Goal: Information Seeking & Learning: Check status

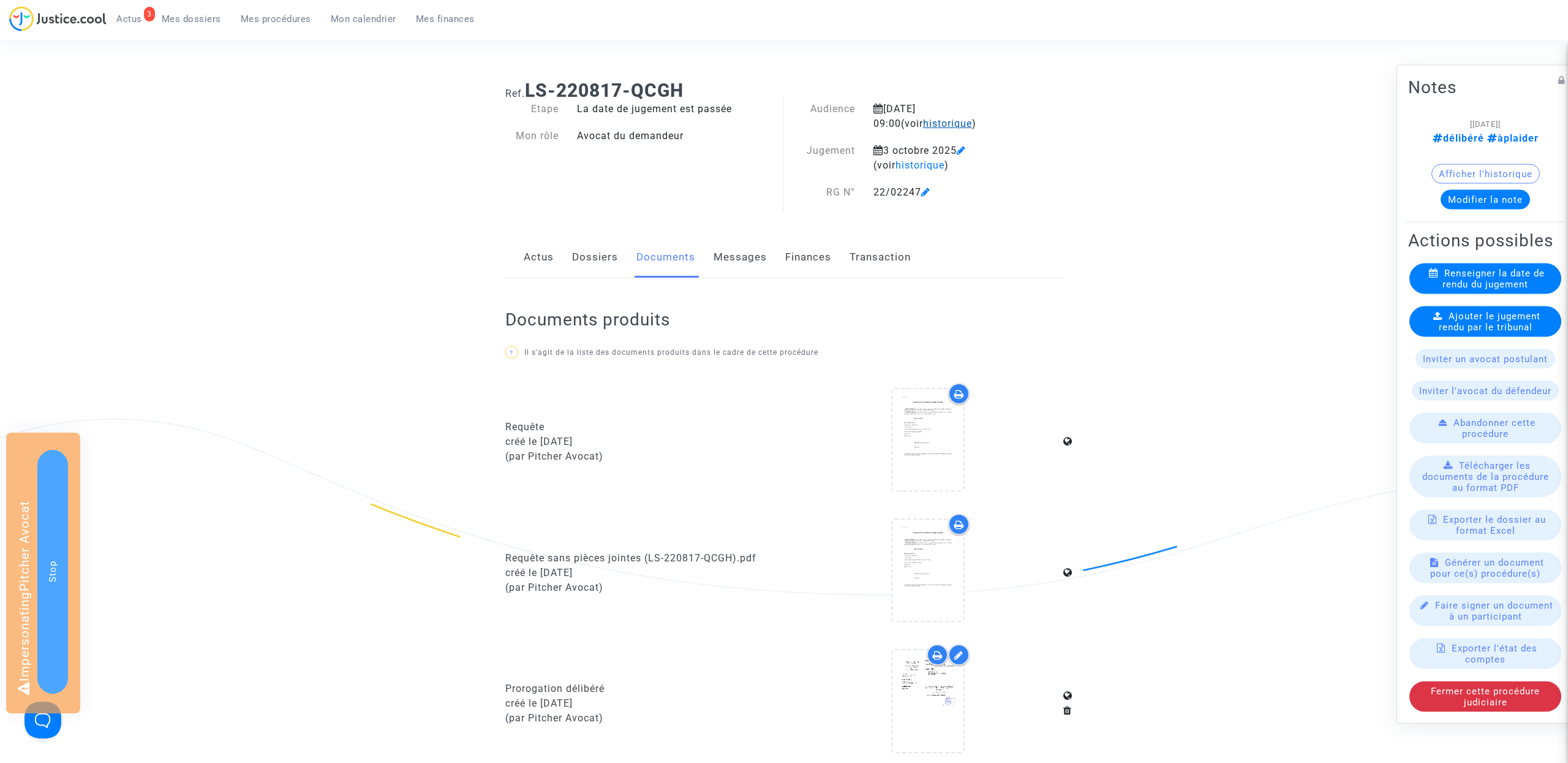
click at [923, 124] on span "historique" at bounding box center [947, 123] width 49 height 11
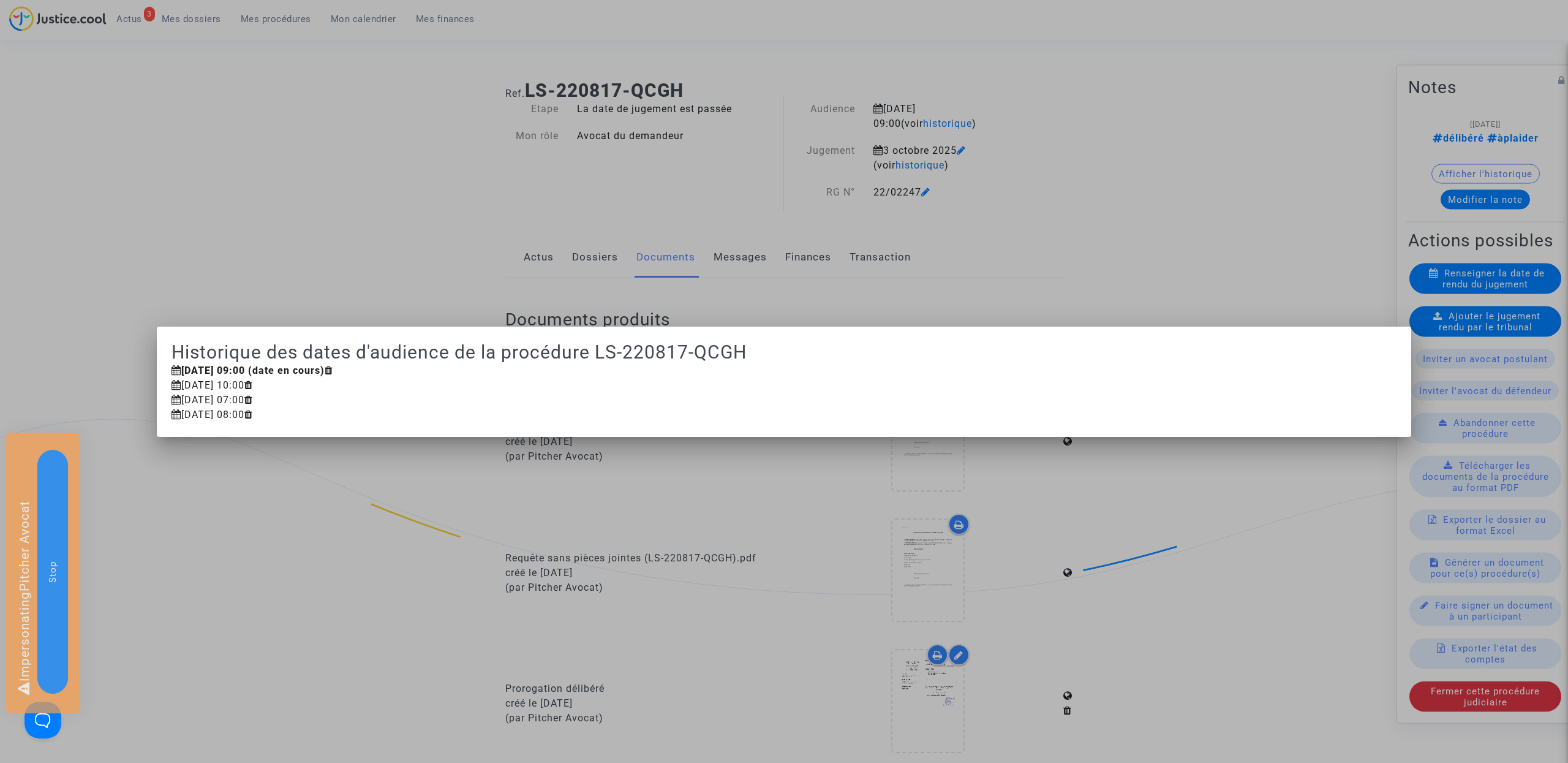
click at [1101, 117] on div at bounding box center [784, 381] width 1568 height 763
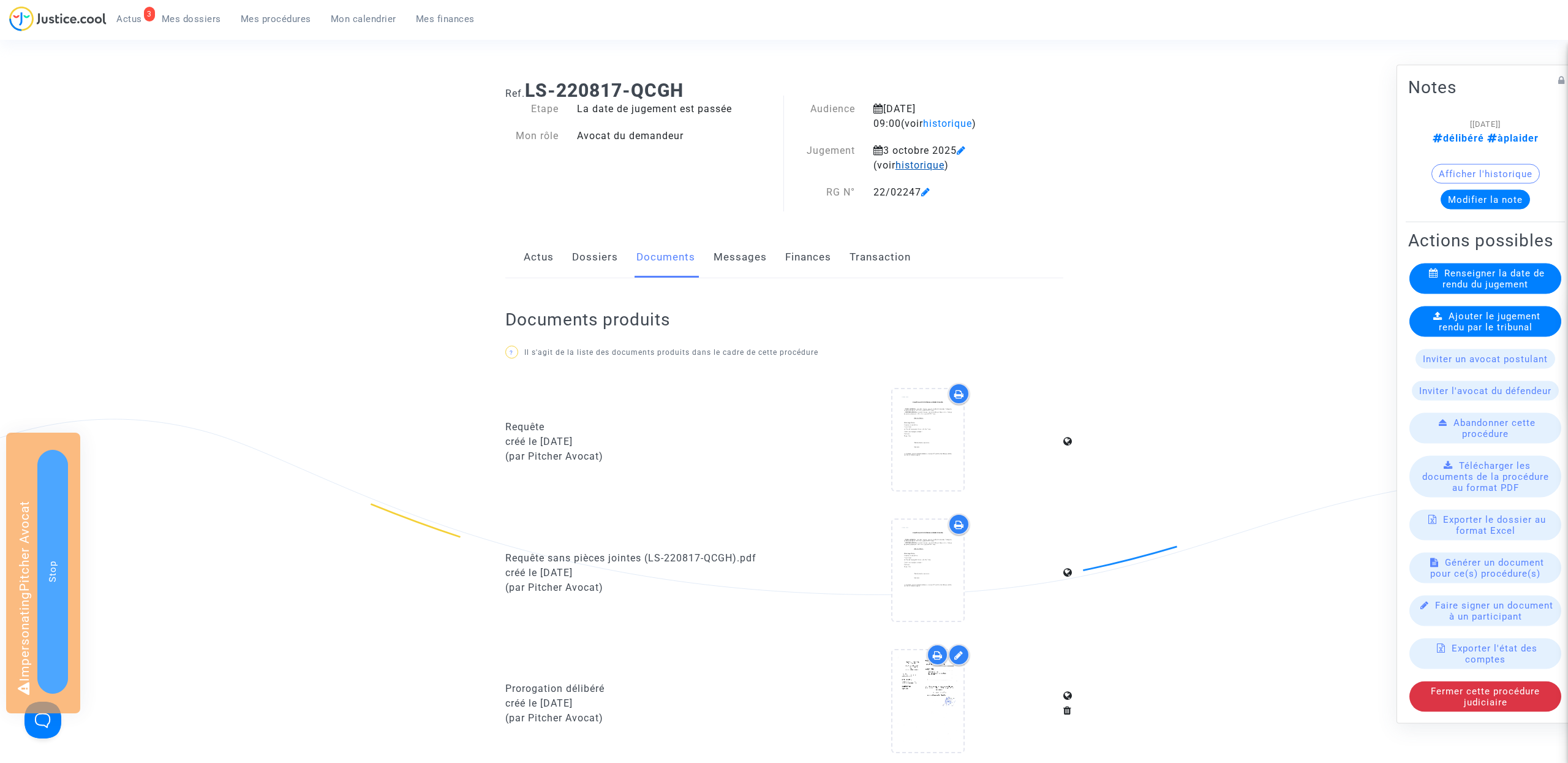
click at [899, 161] on span "historique" at bounding box center [920, 165] width 49 height 11
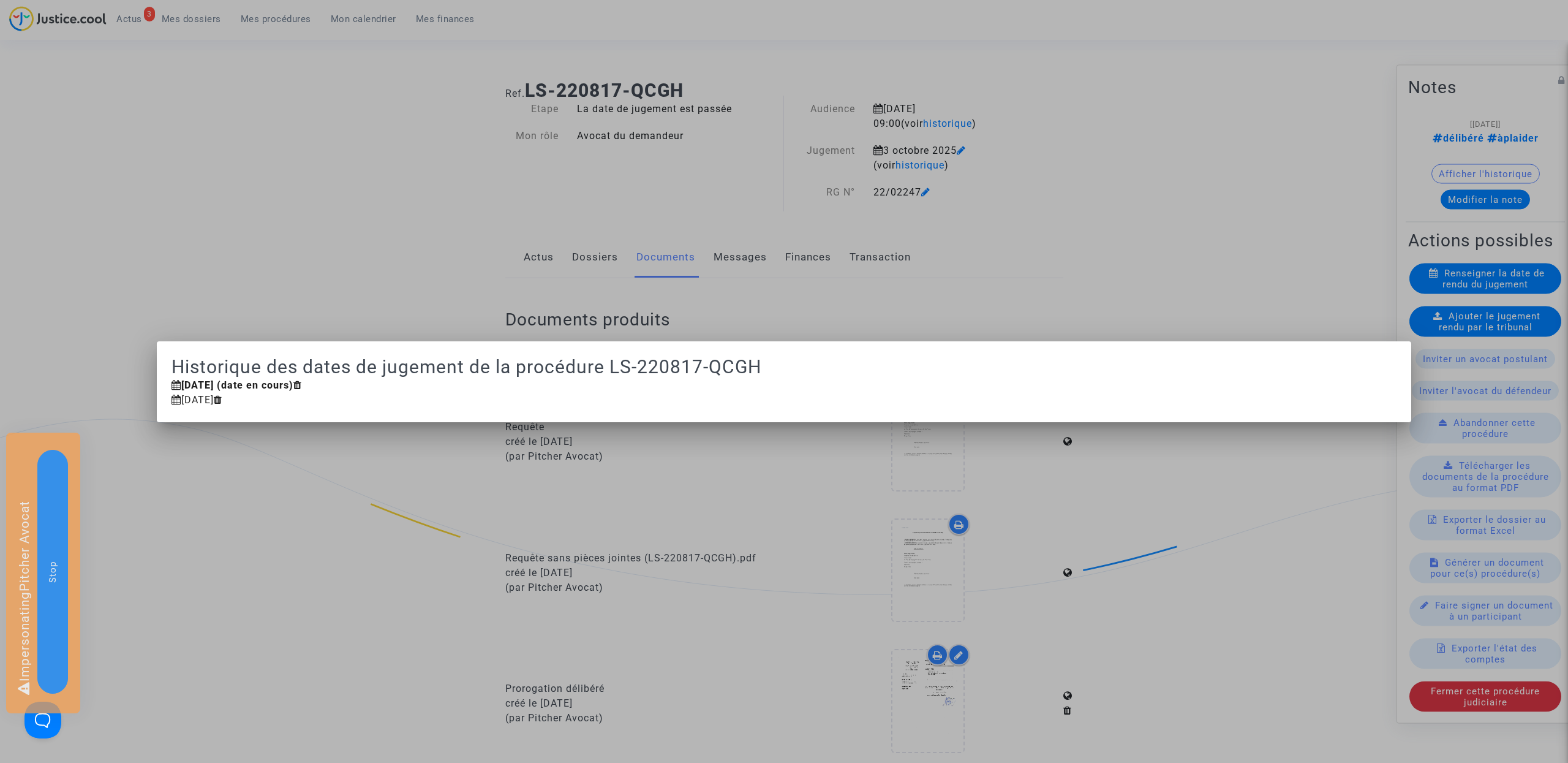
click at [1063, 204] on div at bounding box center [784, 381] width 1568 height 763
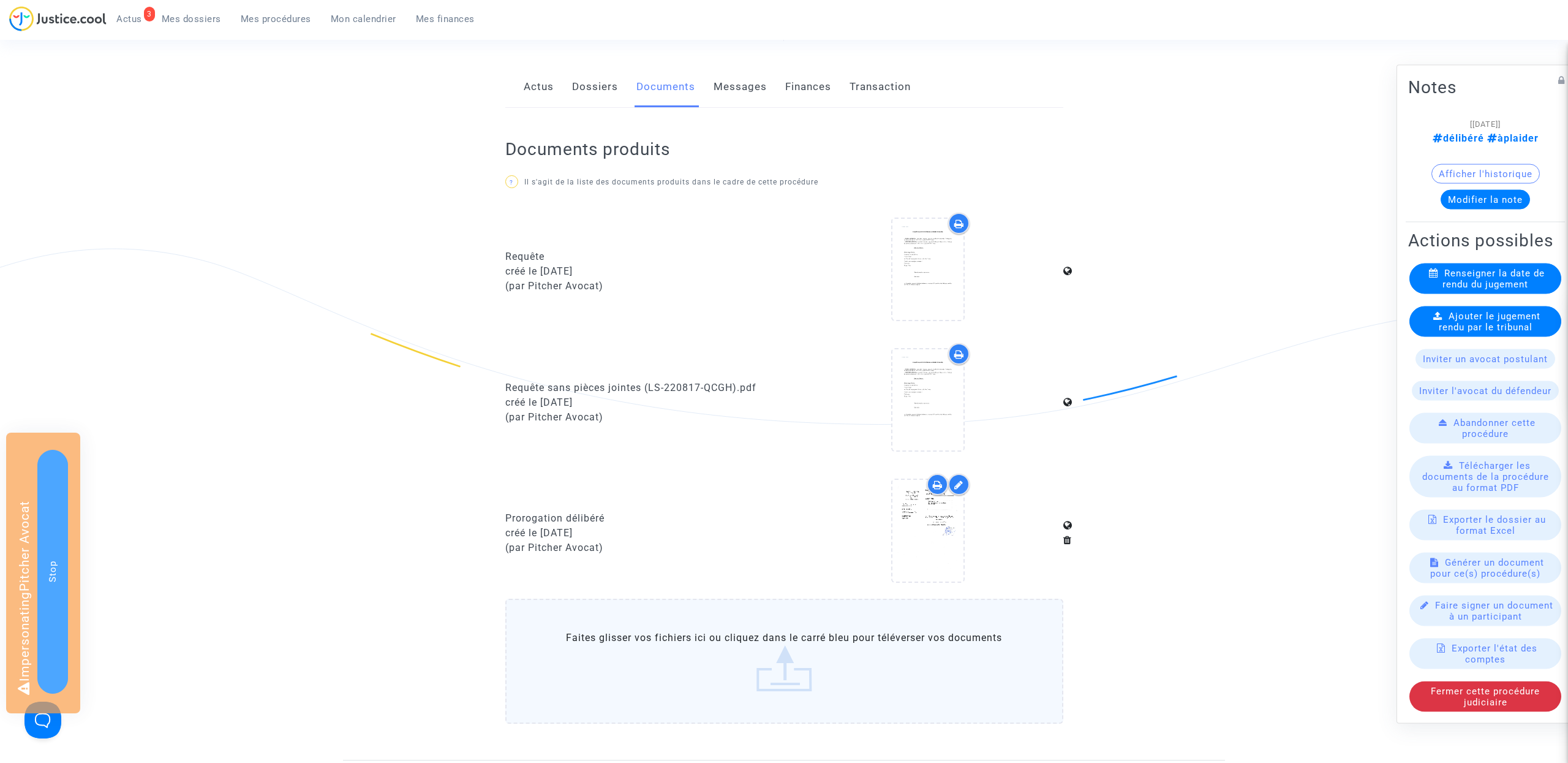
scroll to position [389, 0]
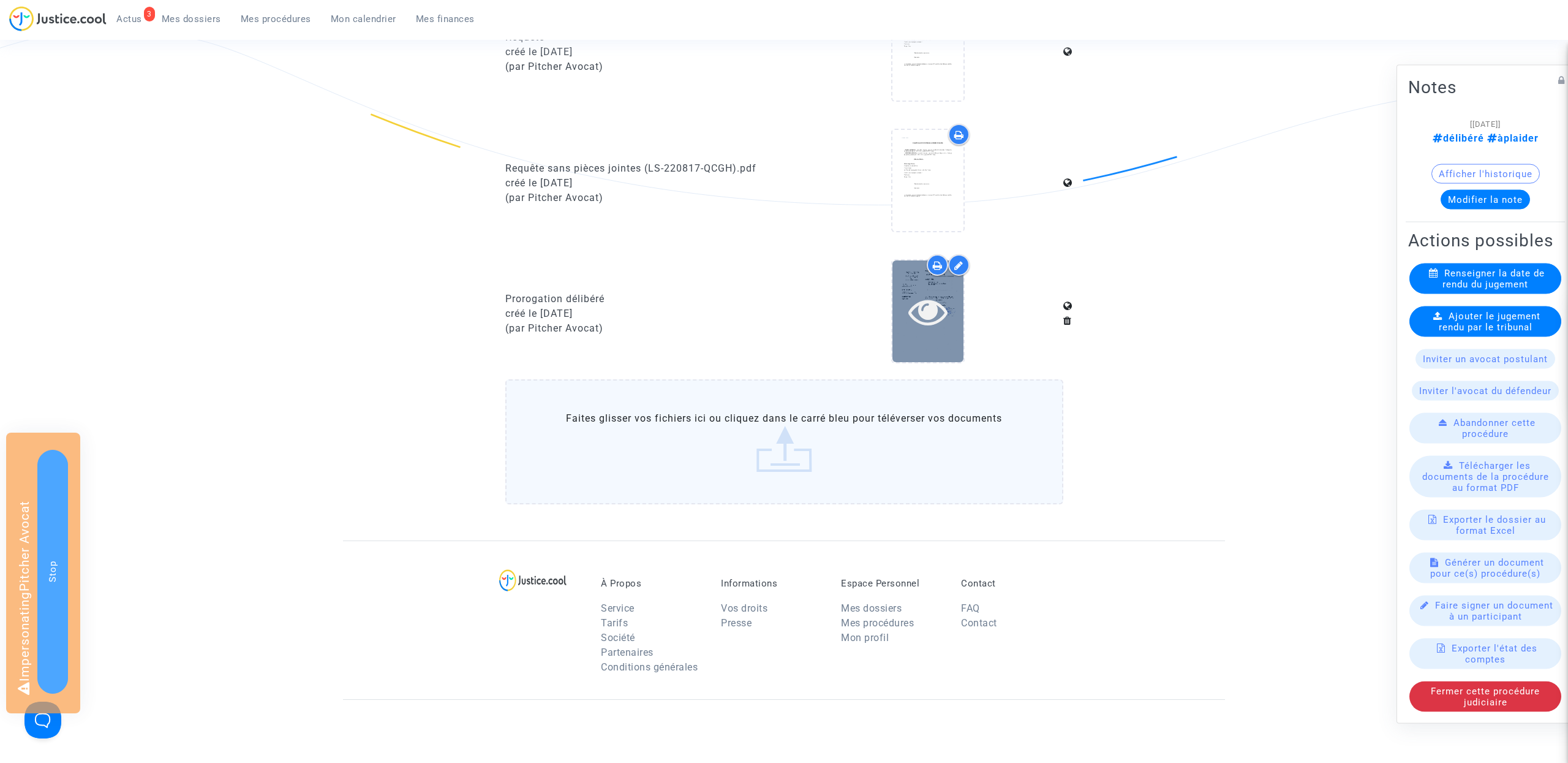
click at [929, 319] on icon at bounding box center [928, 311] width 40 height 39
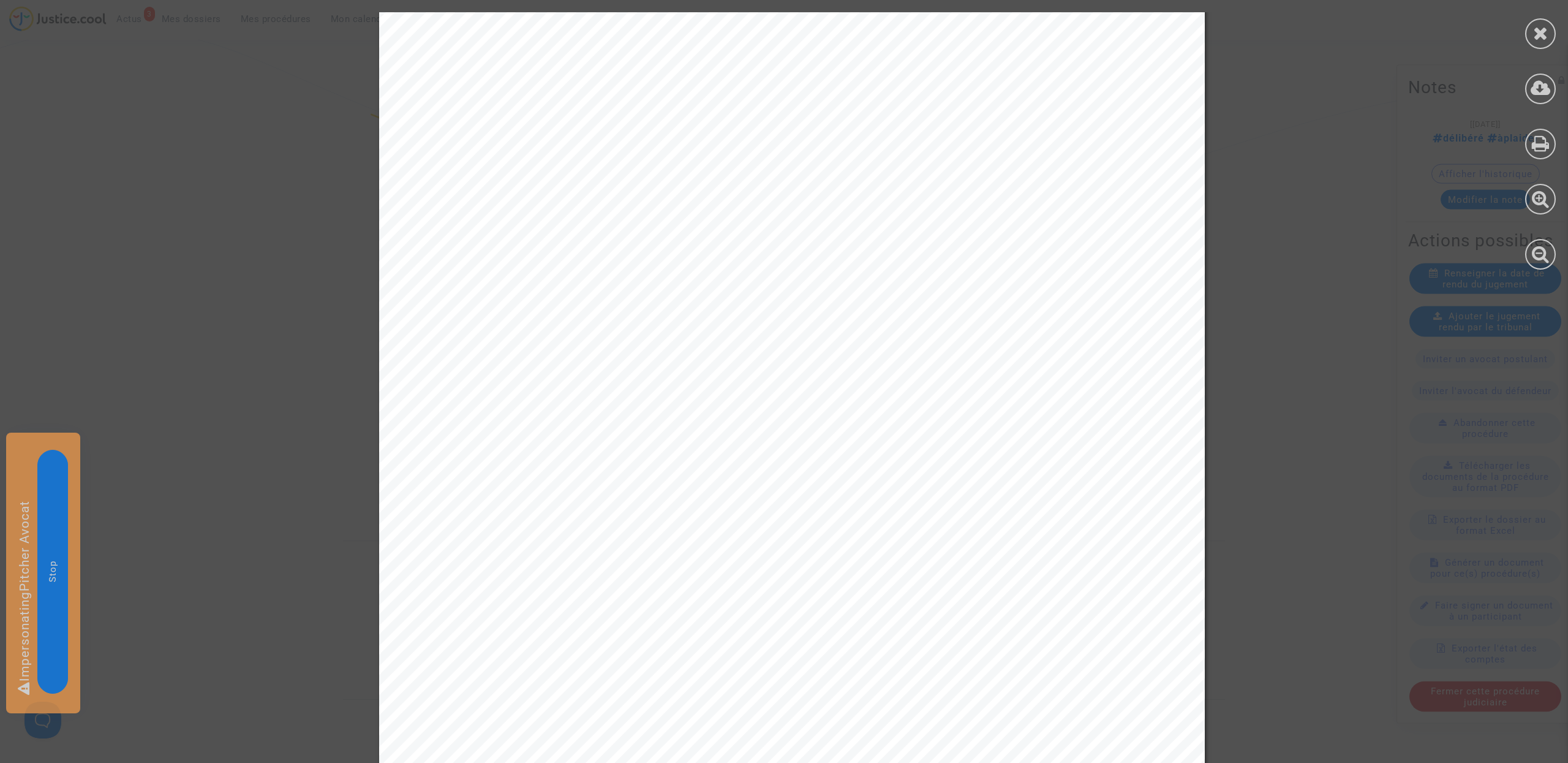
scroll to position [0, 0]
click at [1547, 32] on icon at bounding box center [1541, 33] width 15 height 18
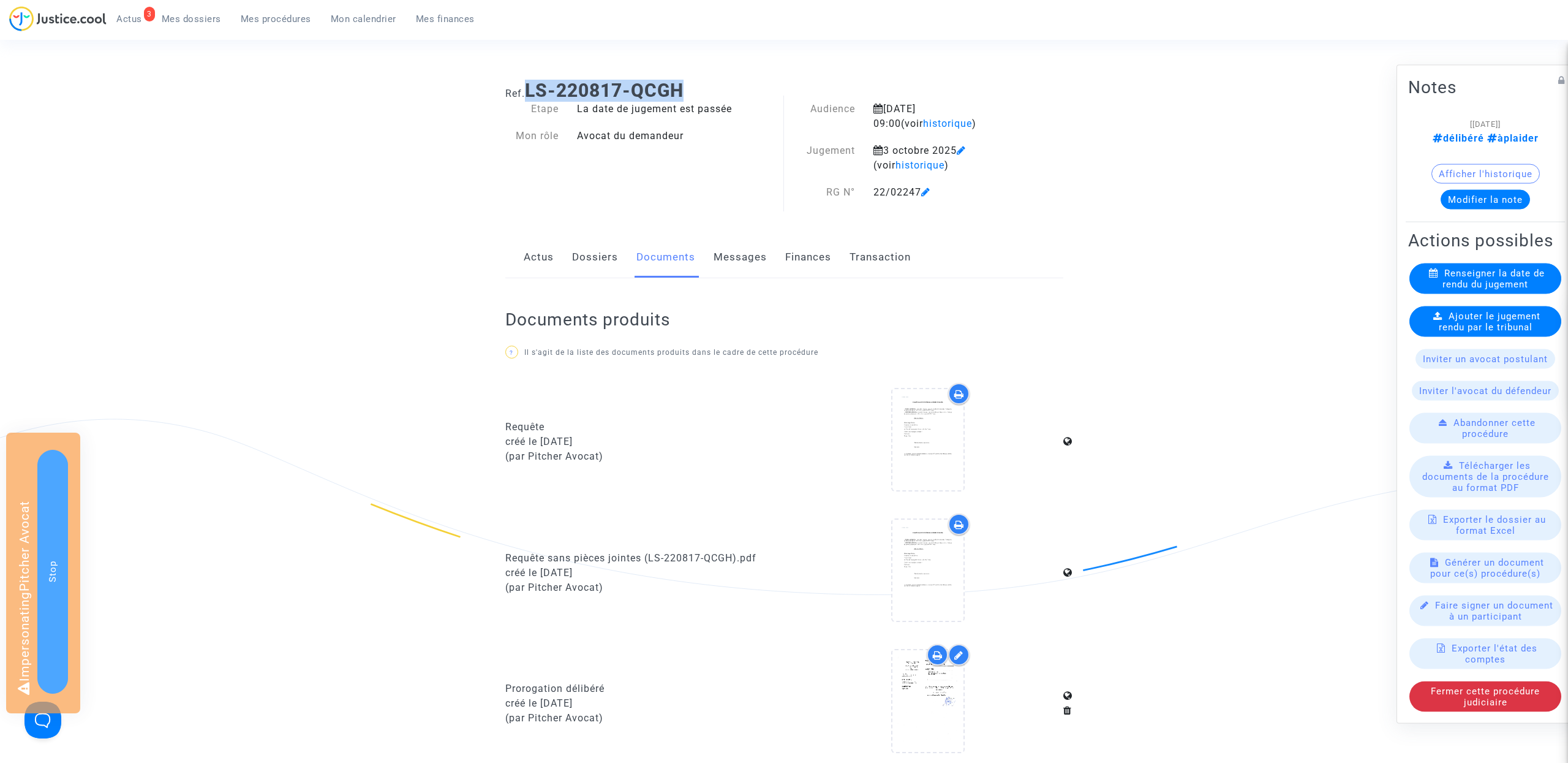
drag, startPoint x: 528, startPoint y: 86, endPoint x: 725, endPoint y: 86, distance: 197.0
click at [726, 86] on h1 "Ref. LS-220817-QCGH" at bounding box center [784, 90] width 558 height 22
copy b "LS-220817-QCGH"
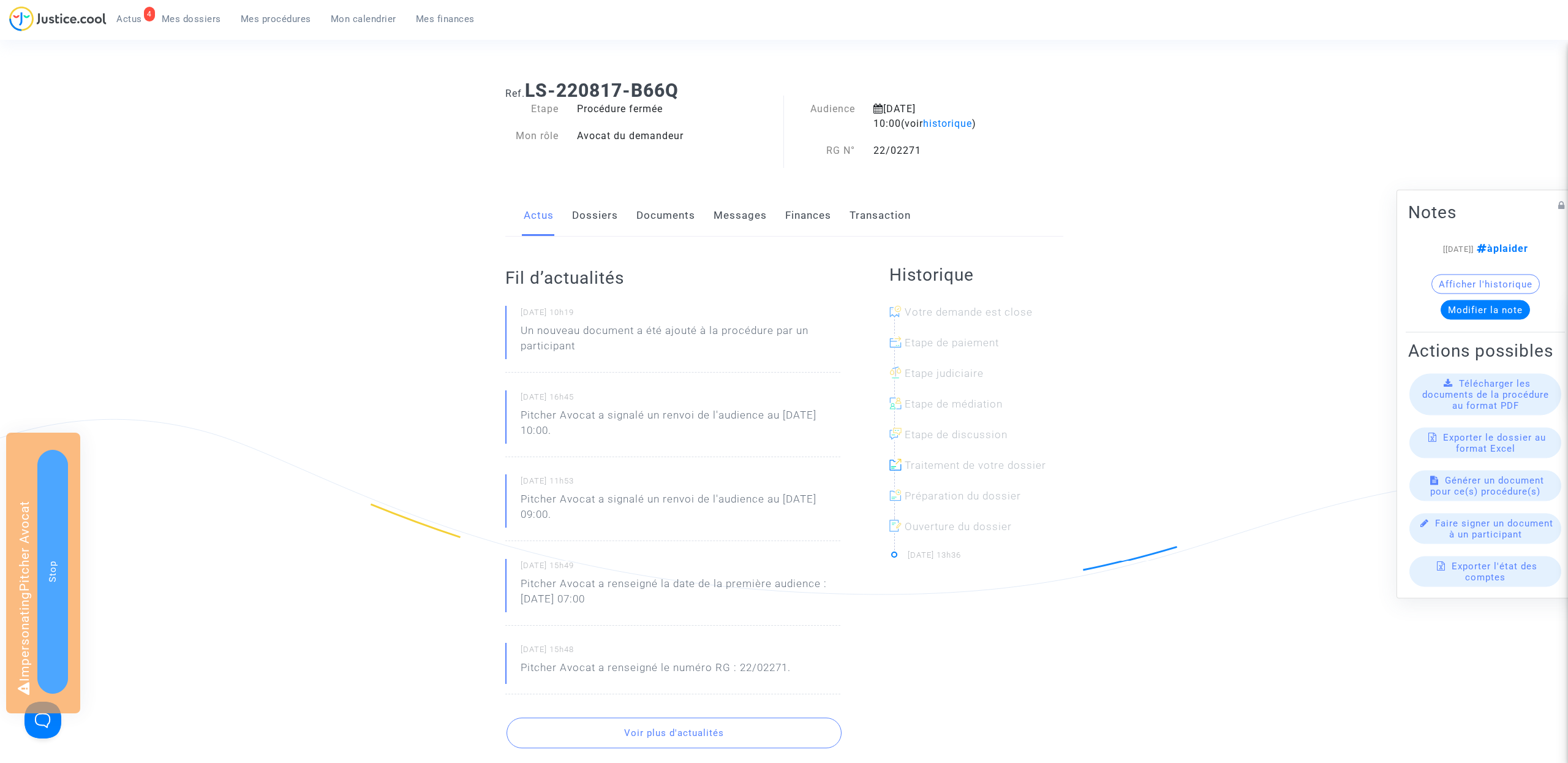
click at [604, 214] on link "Dossiers" at bounding box center [595, 216] width 46 height 41
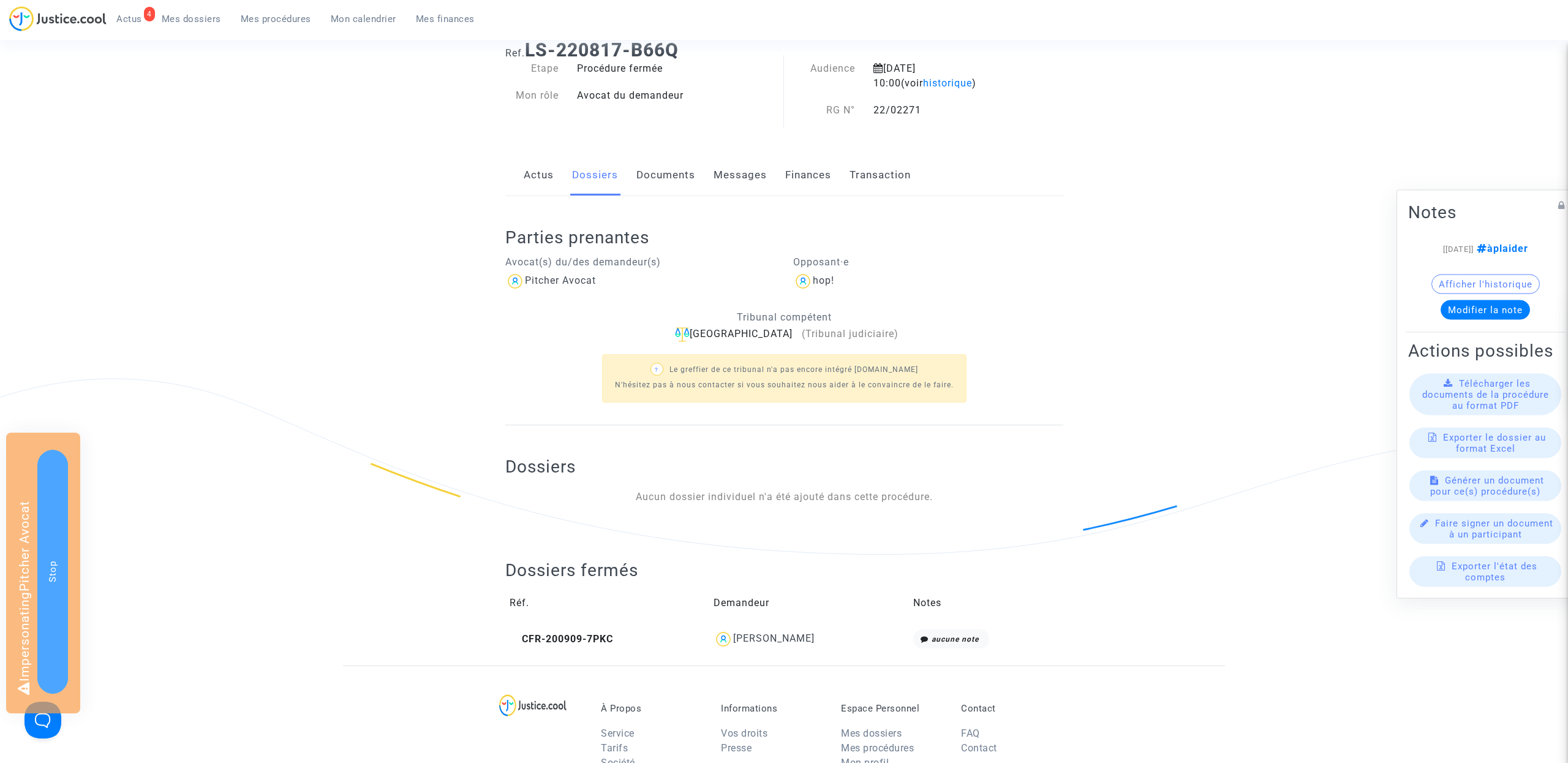
scroll to position [80, 0]
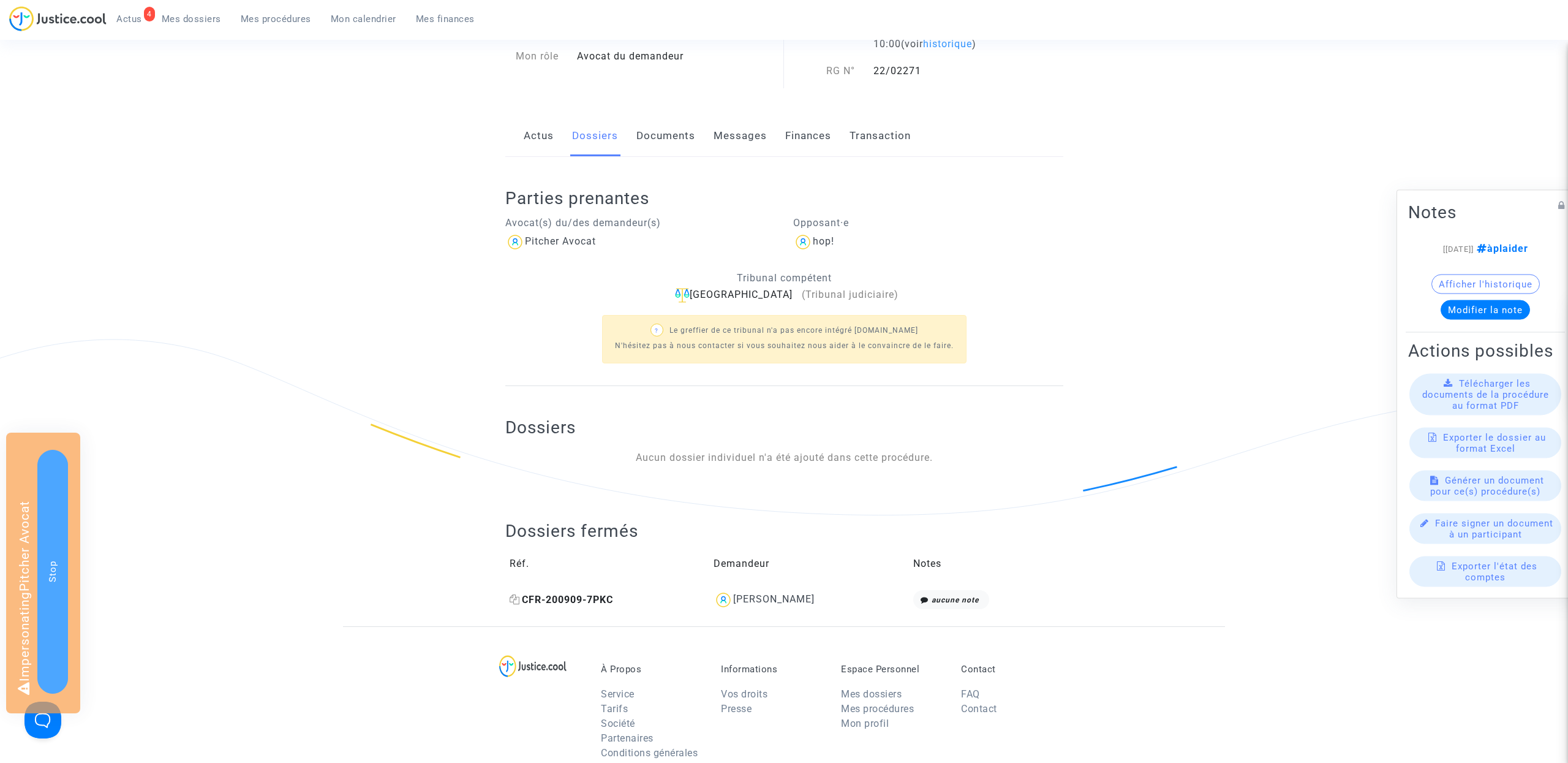
click at [574, 599] on span "CFR-200909-7PKC" at bounding box center [562, 599] width 104 height 11
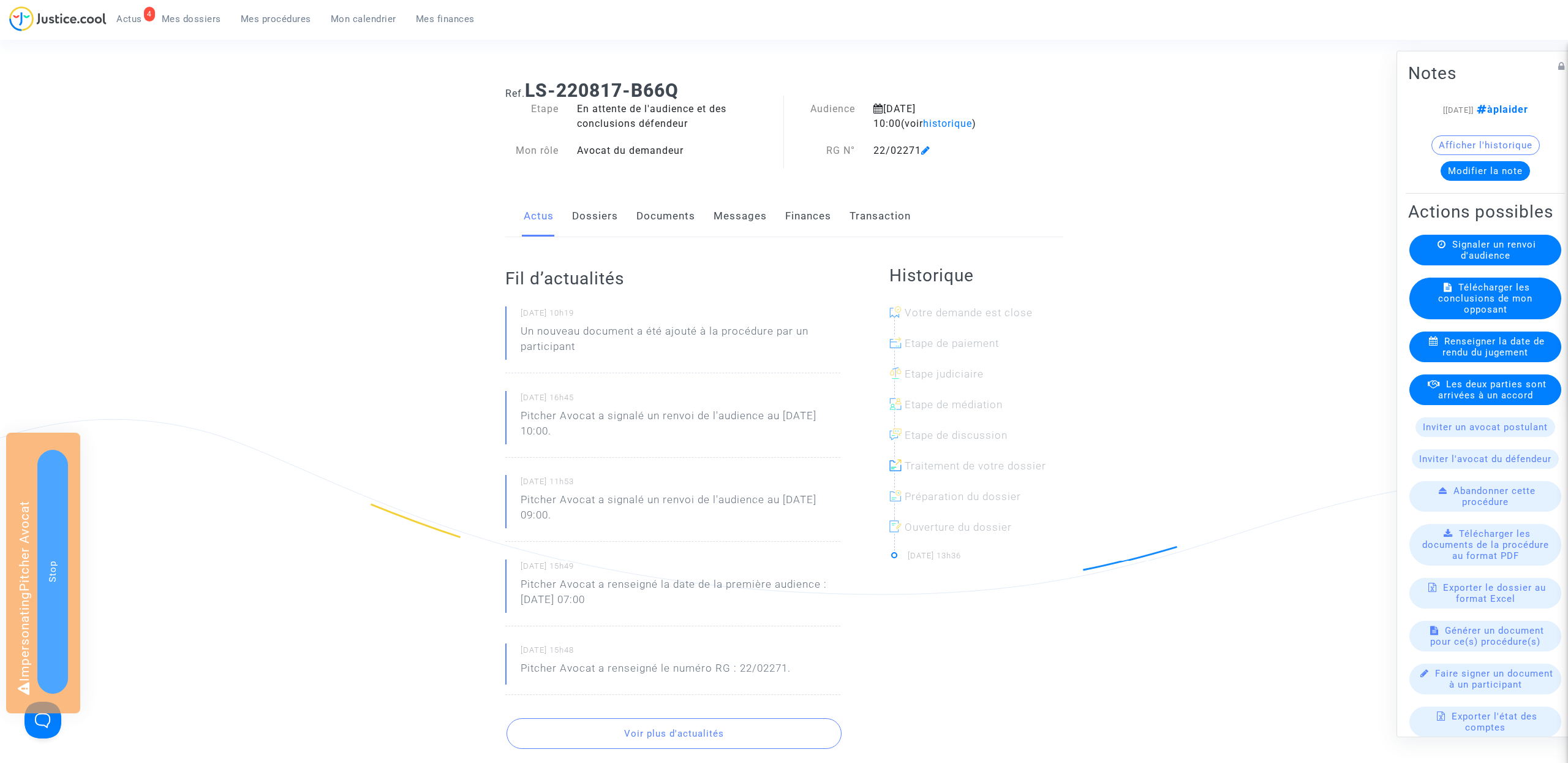
click at [690, 220] on link "Documents" at bounding box center [666, 216] width 59 height 41
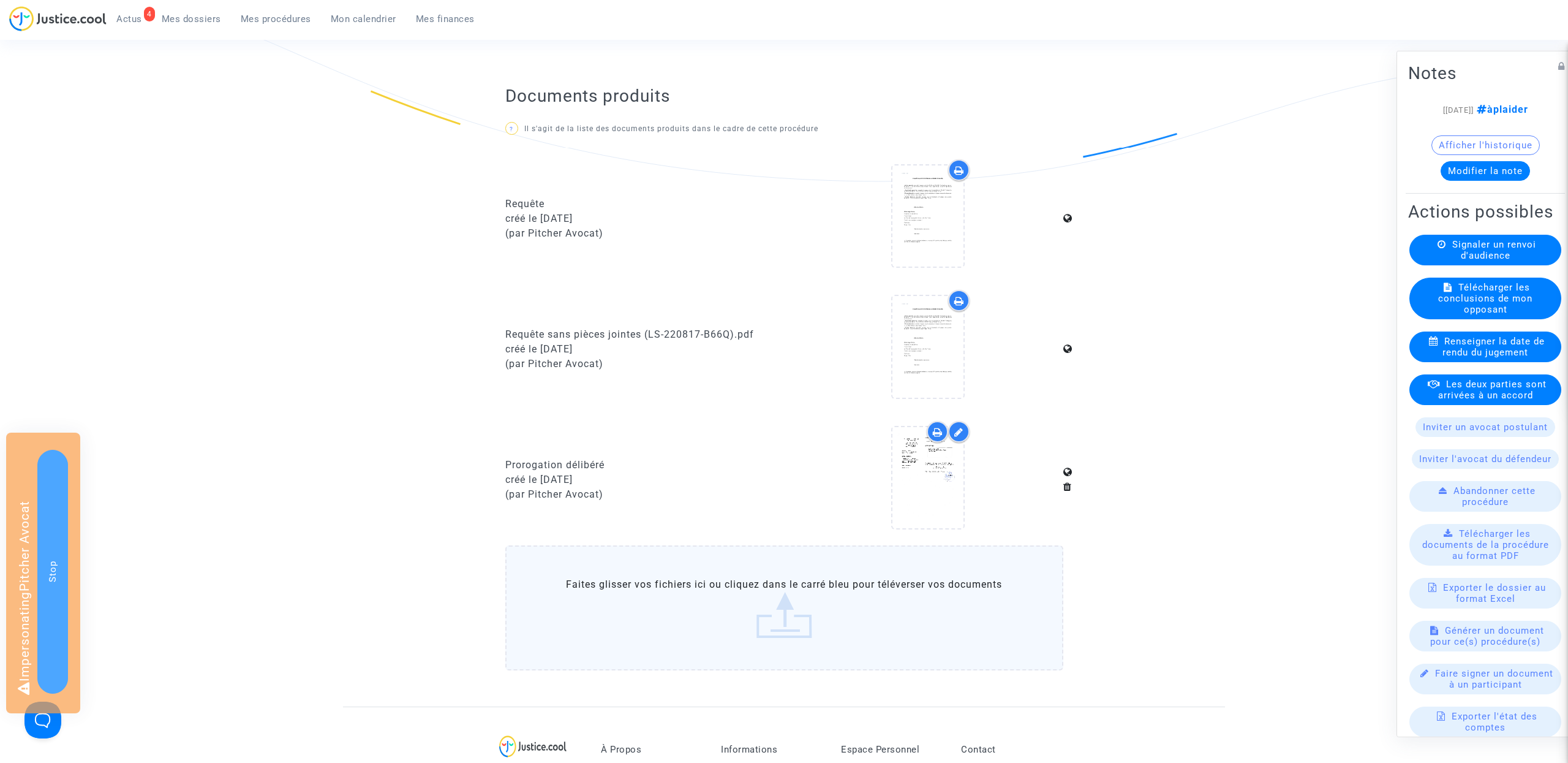
scroll to position [604, 0]
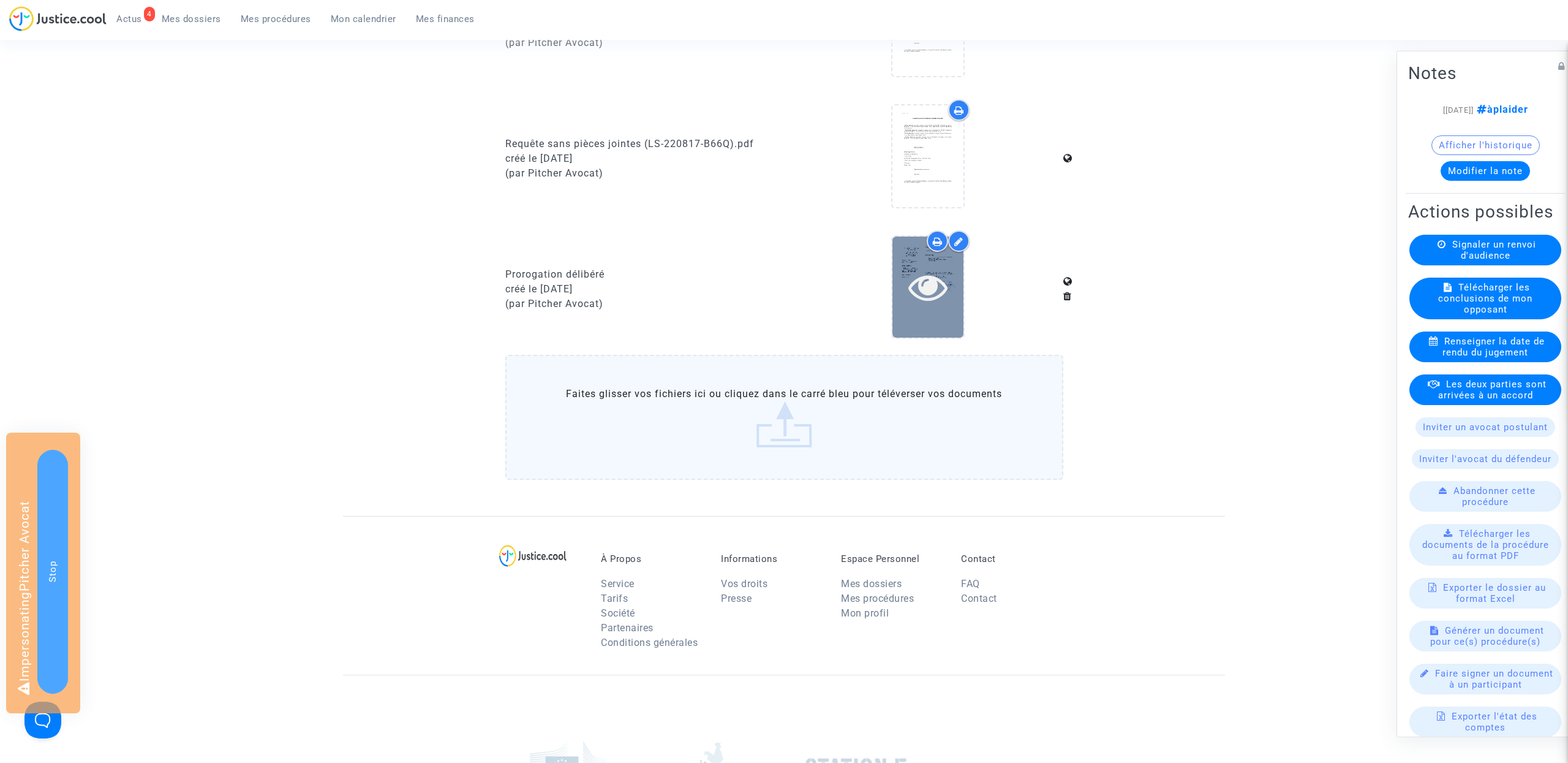
click at [937, 308] on div at bounding box center [928, 287] width 71 height 101
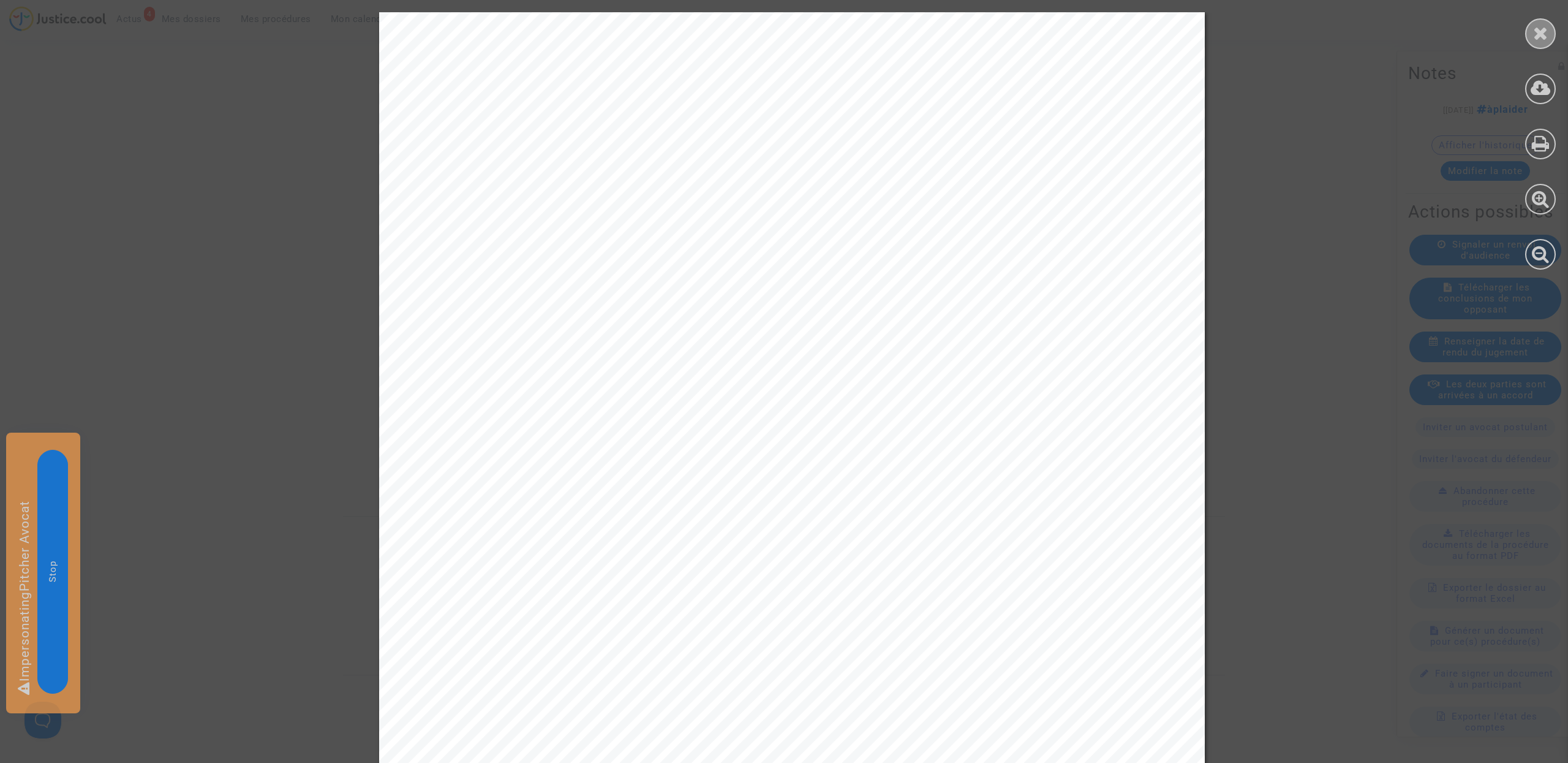
click at [1548, 35] on div at bounding box center [1540, 33] width 31 height 31
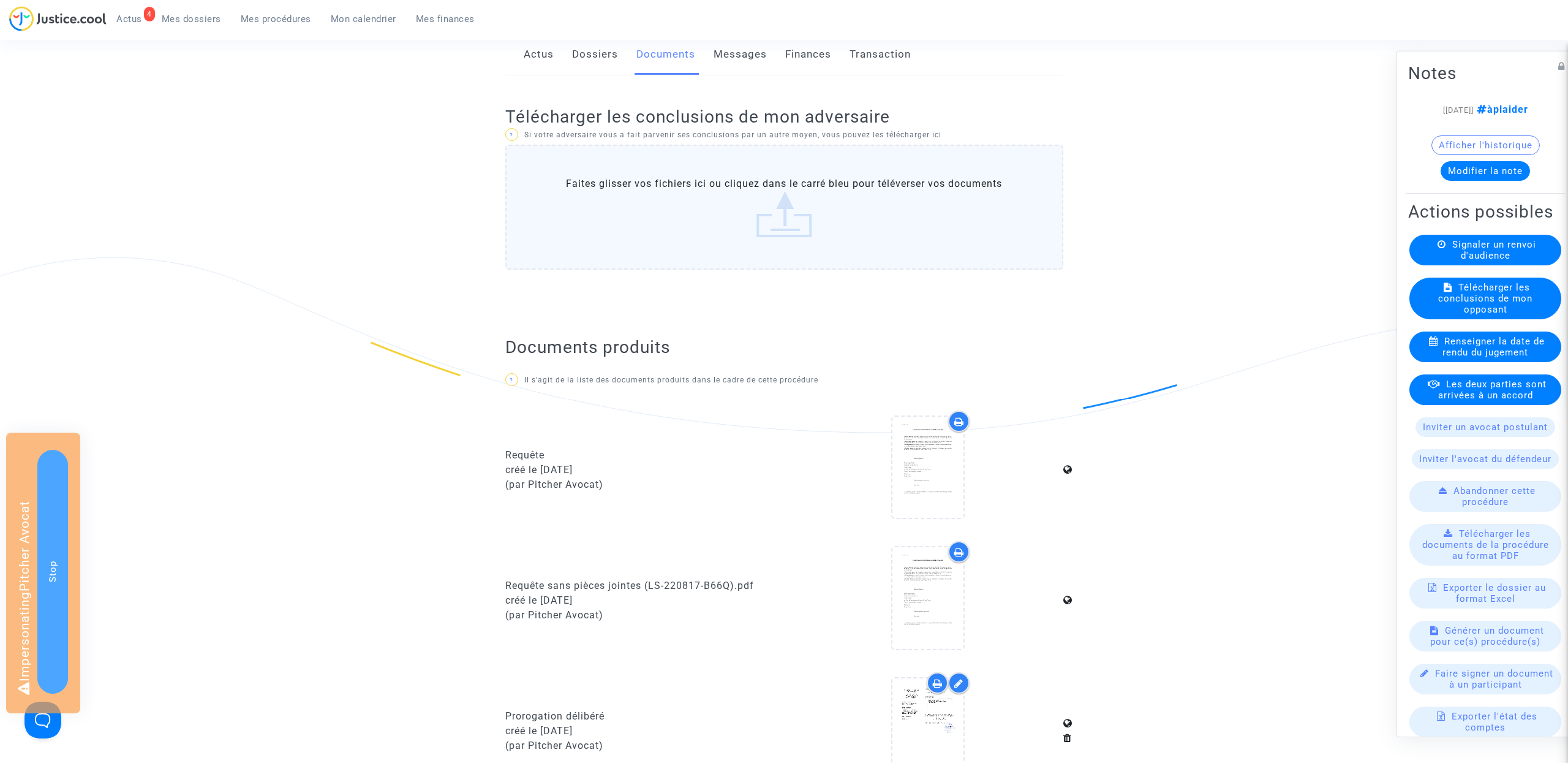
scroll to position [0, 0]
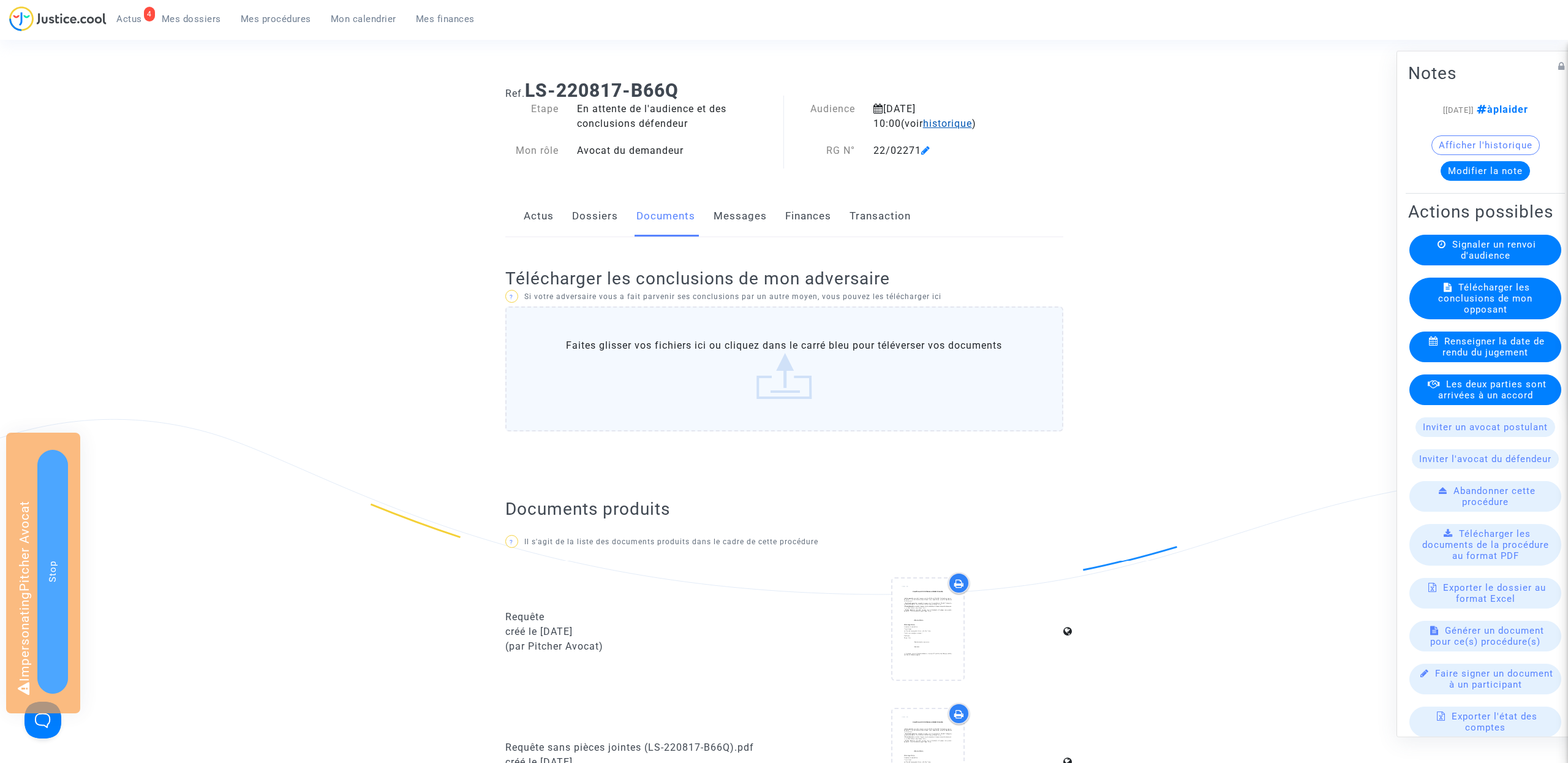
click at [935, 117] on span "historique" at bounding box center [947, 123] width 49 height 11
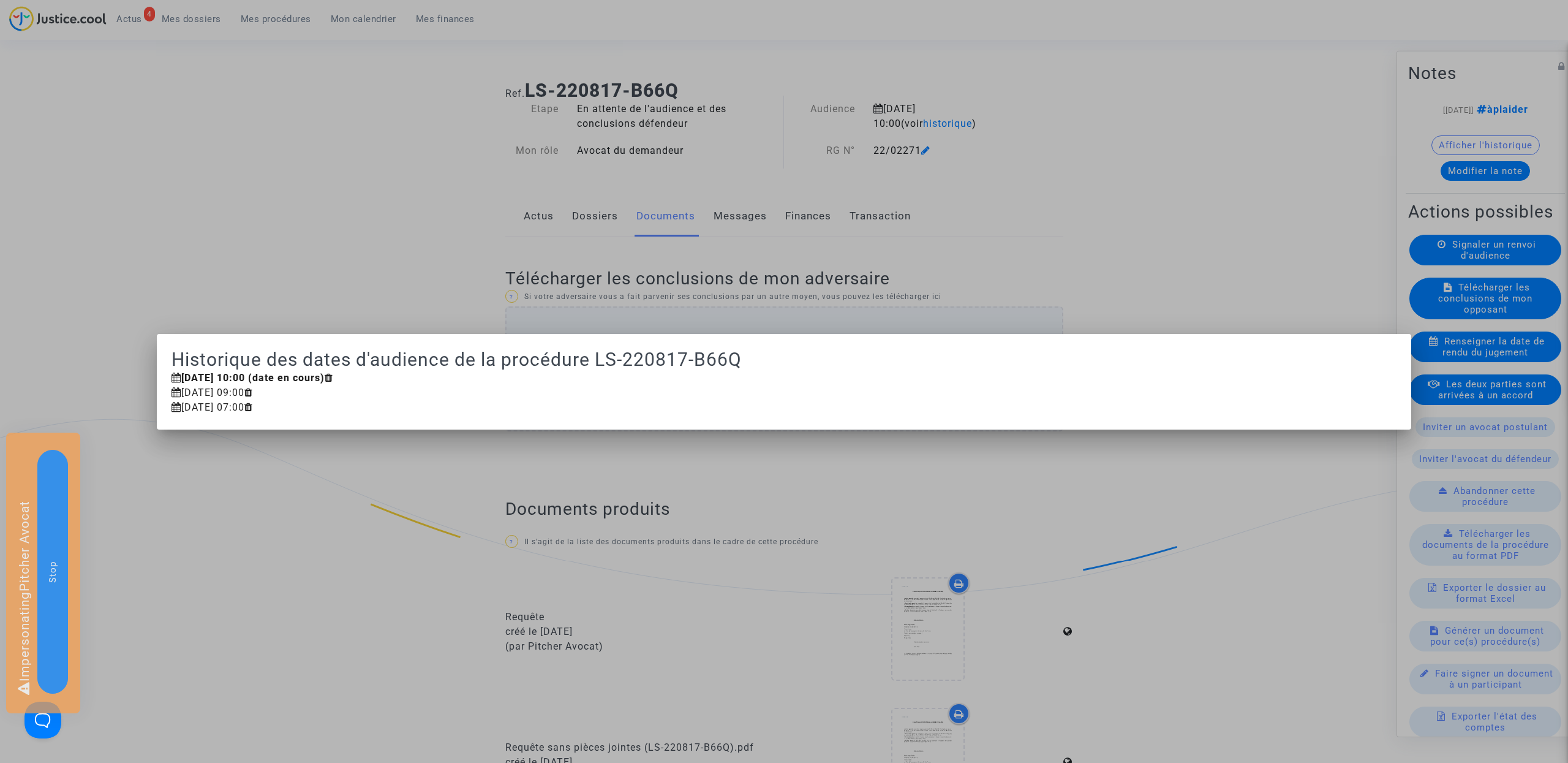
click at [994, 220] on div at bounding box center [784, 381] width 1568 height 763
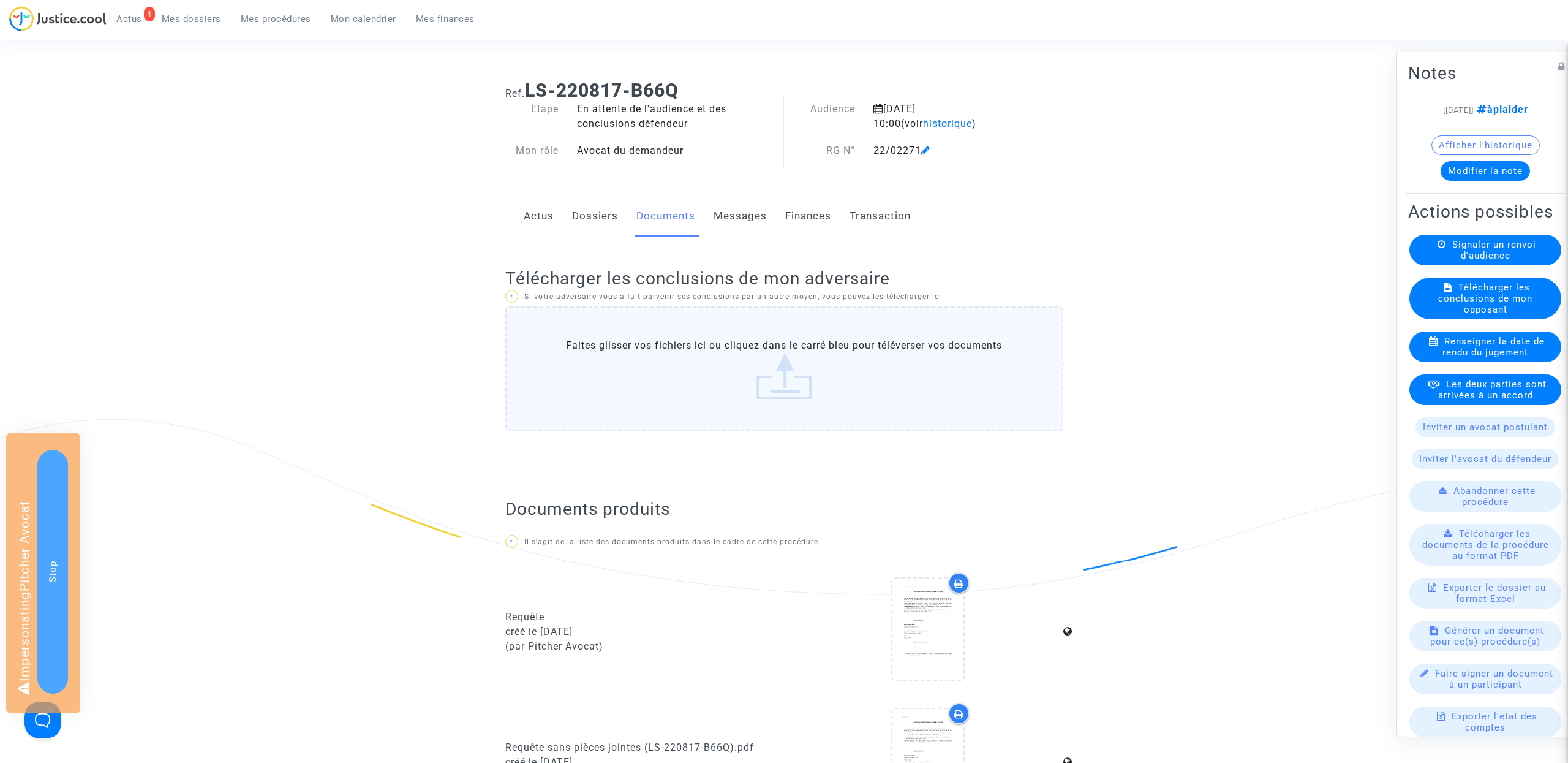
click at [598, 204] on link "Dossiers" at bounding box center [595, 216] width 46 height 41
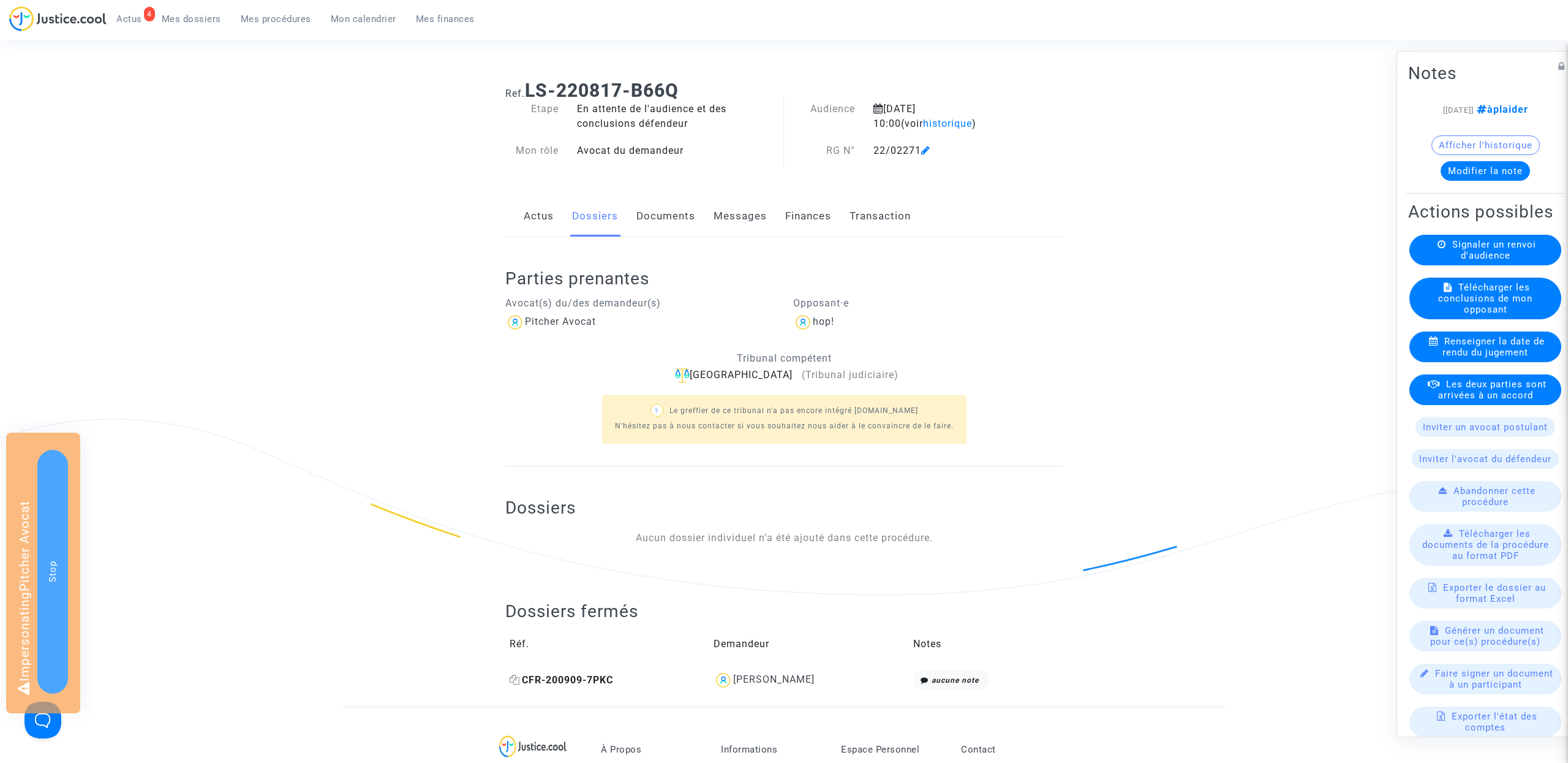
click at [555, 683] on span "CFR-200909-7PKC" at bounding box center [562, 680] width 104 height 11
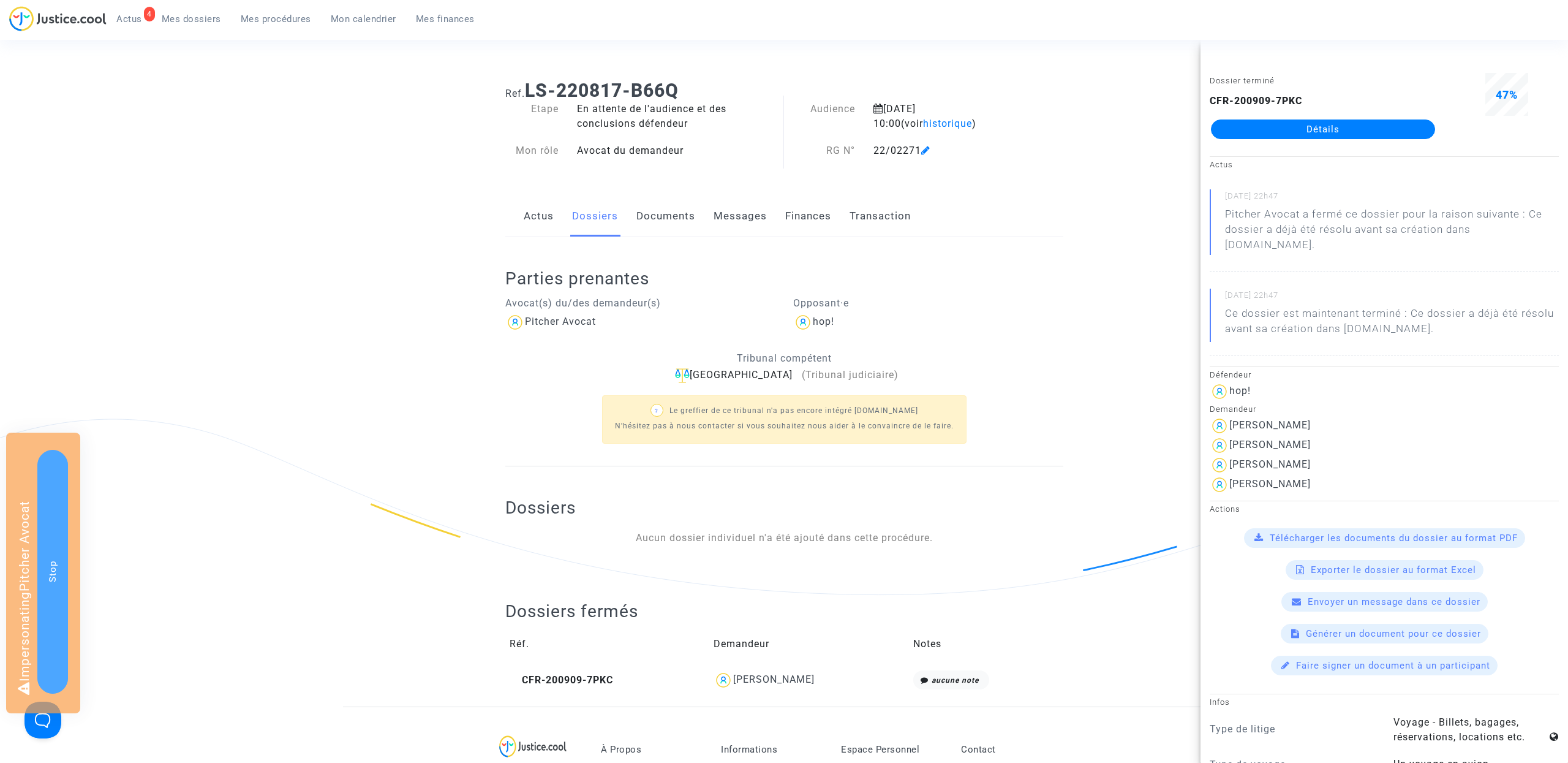
click at [1397, 132] on link "Détails" at bounding box center [1323, 129] width 224 height 20
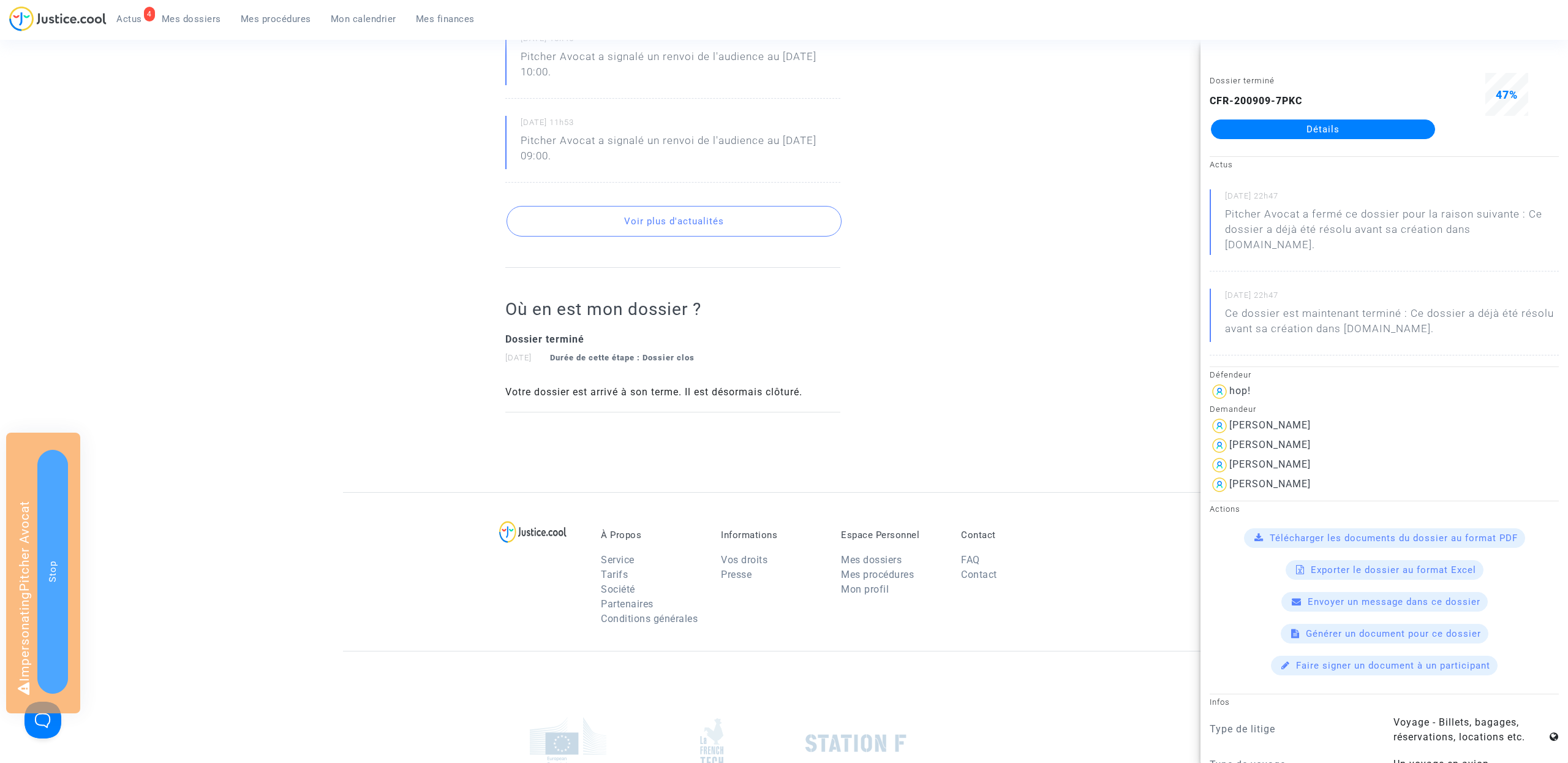
scroll to position [332, 0]
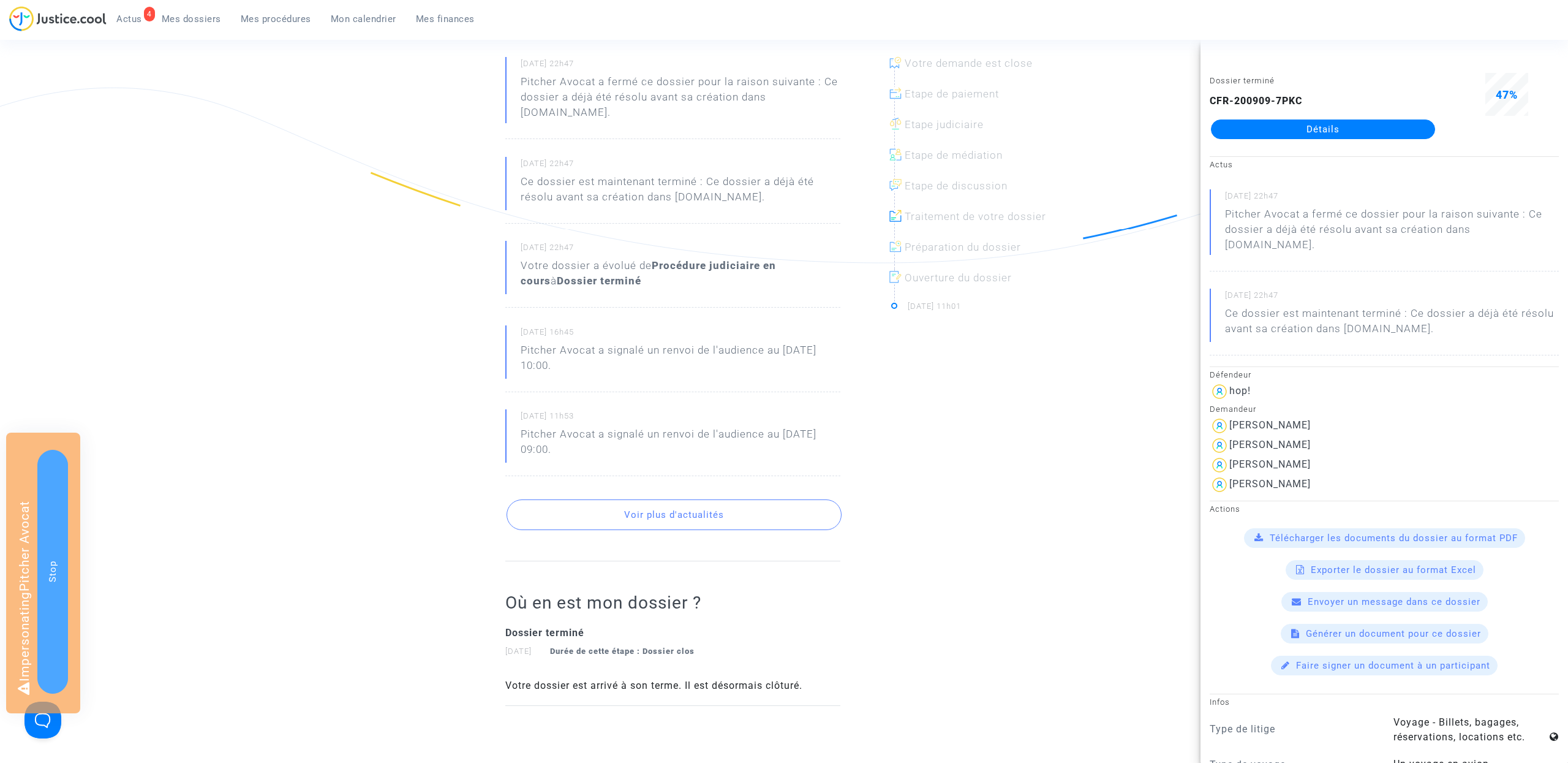
click at [664, 499] on button "Voir plus d'actualités" at bounding box center [674, 514] width 335 height 31
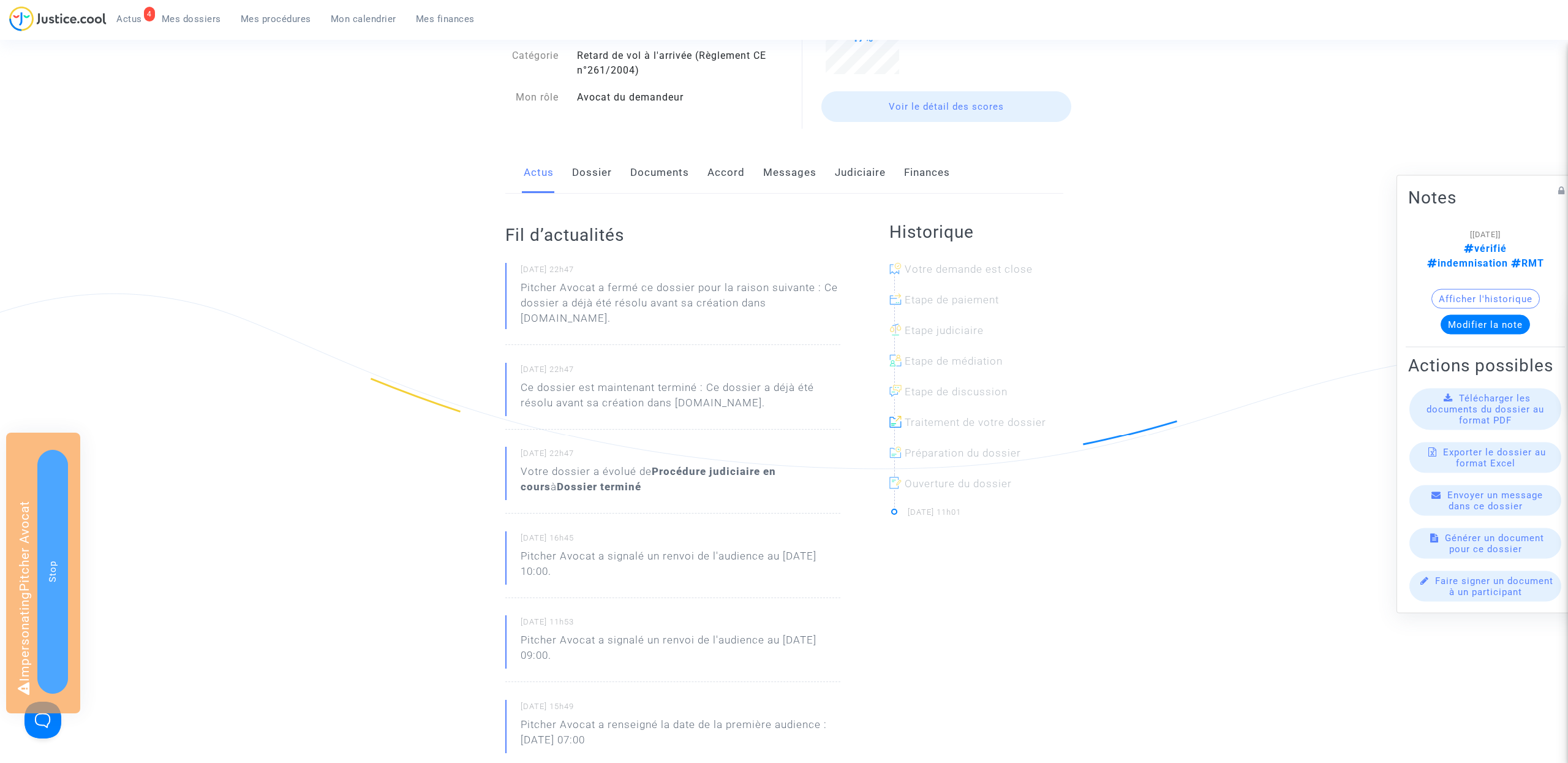
scroll to position [0, 0]
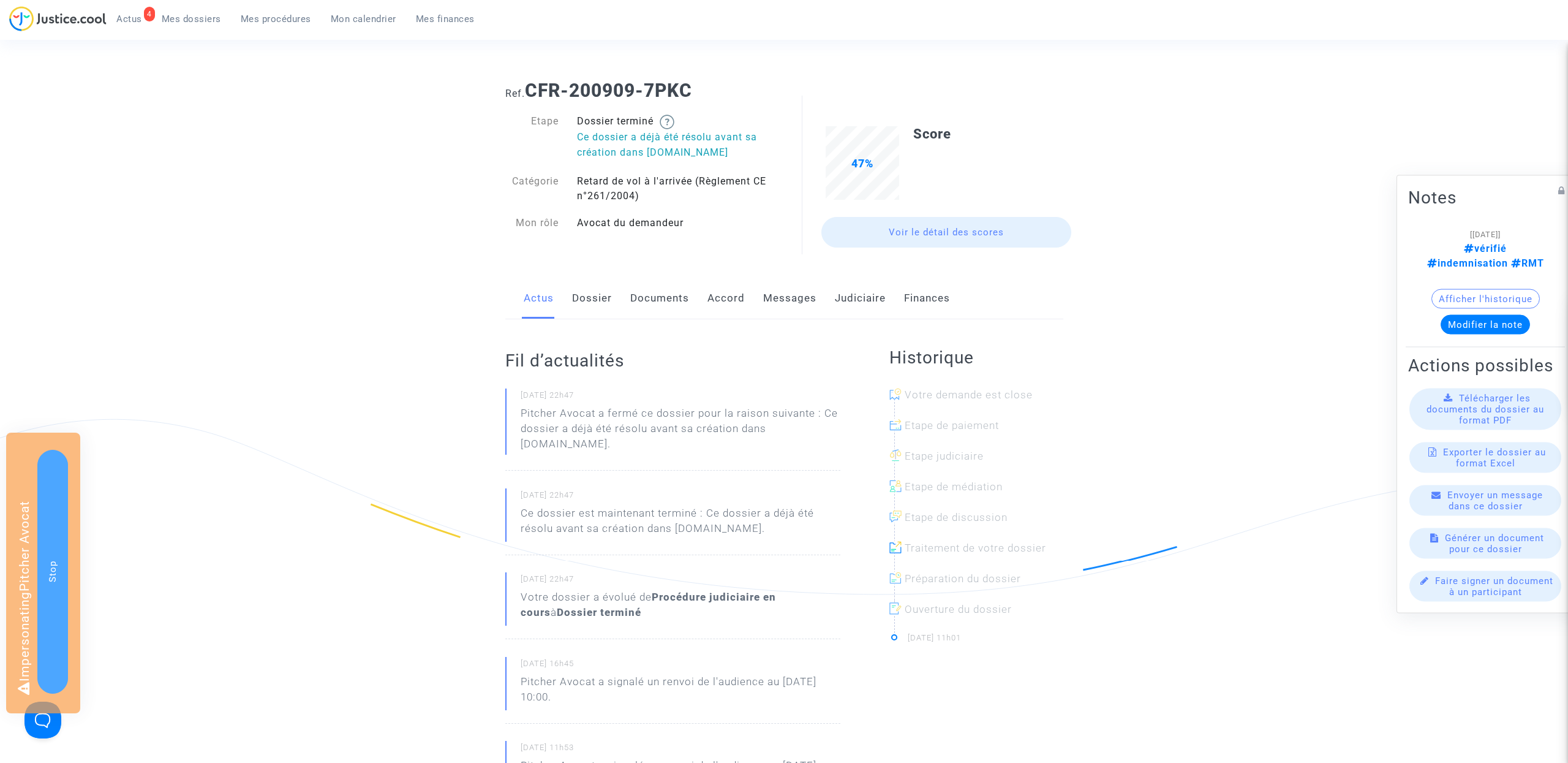
click at [792, 288] on link "Messages" at bounding box center [790, 298] width 53 height 41
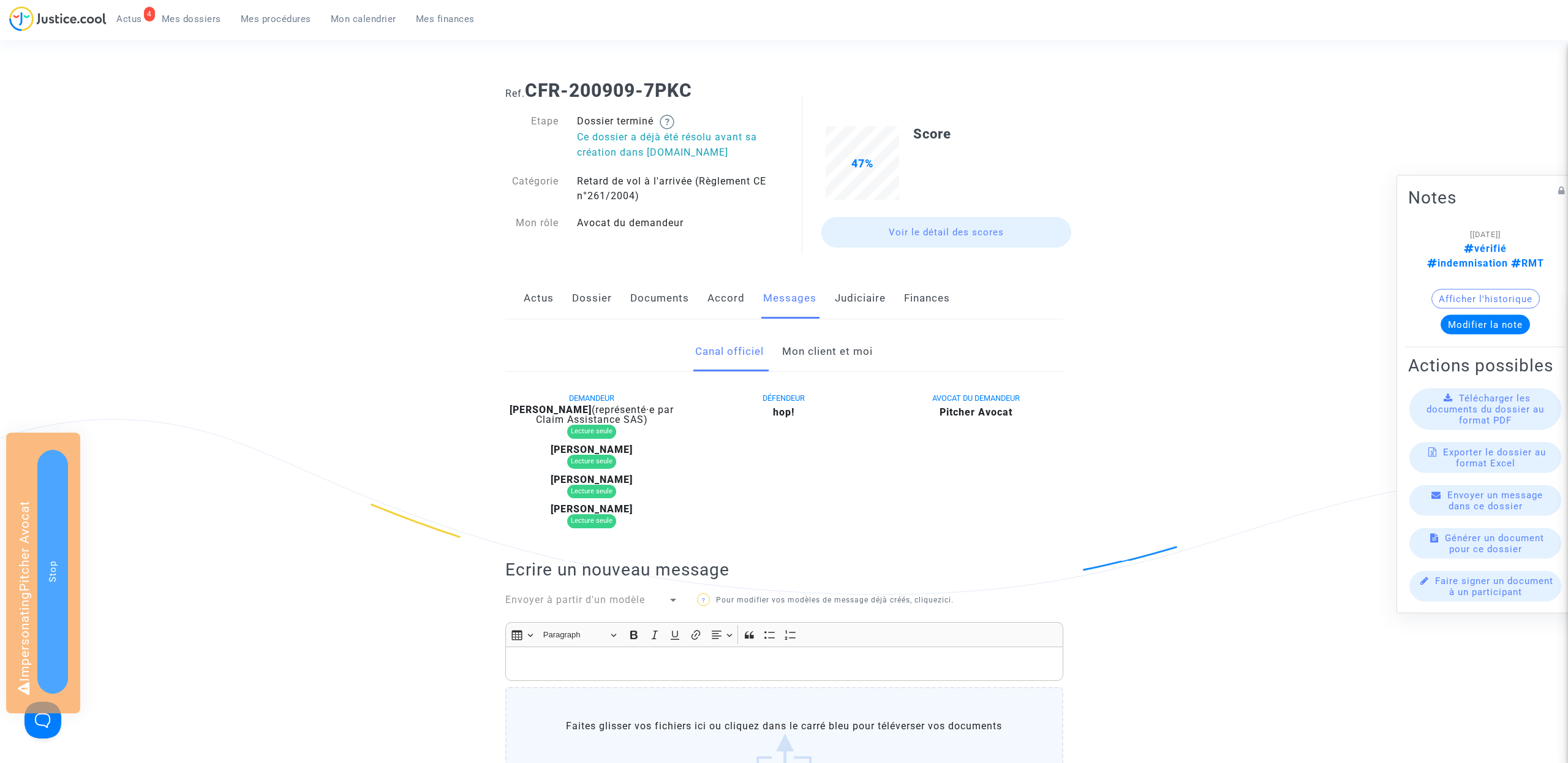
click at [804, 343] on link "Mon client et moi" at bounding box center [828, 352] width 91 height 41
